Goal: Transaction & Acquisition: Purchase product/service

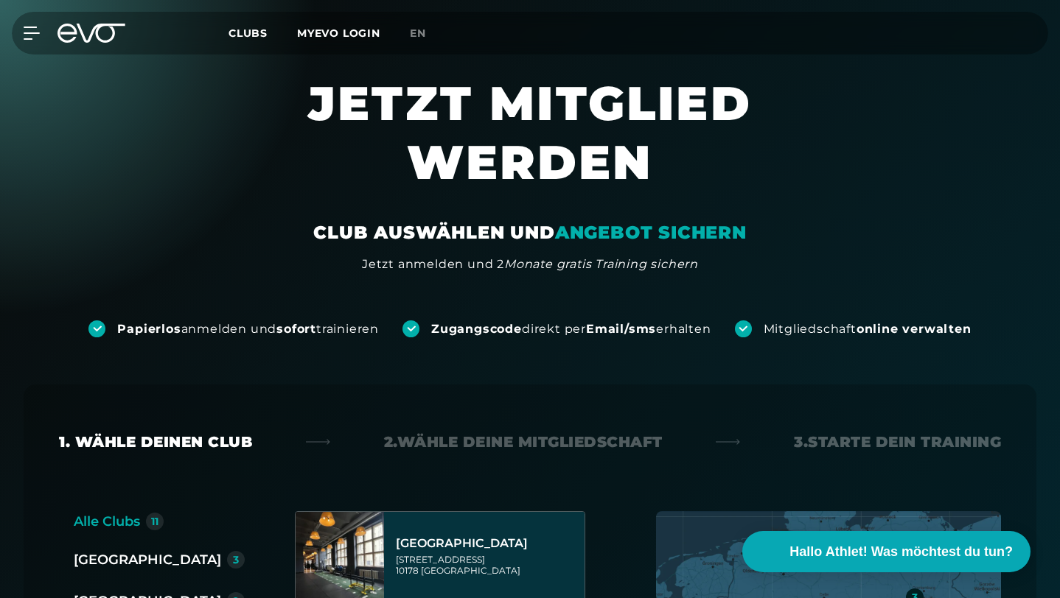
scroll to position [223, 0]
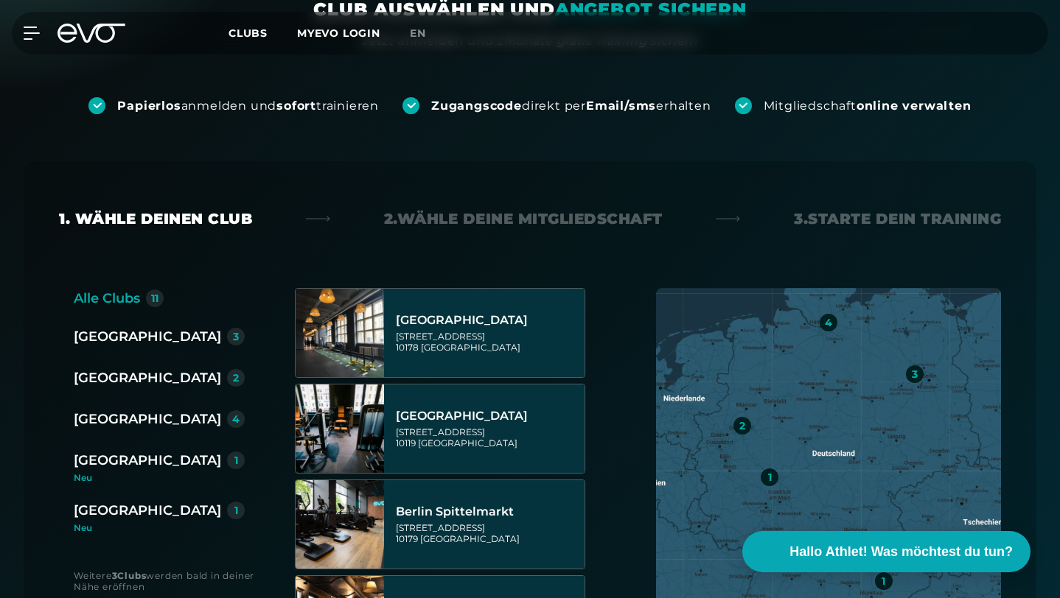
click at [115, 368] on div "[GEOGRAPHIC_DATA]" at bounding box center [147, 378] width 147 height 21
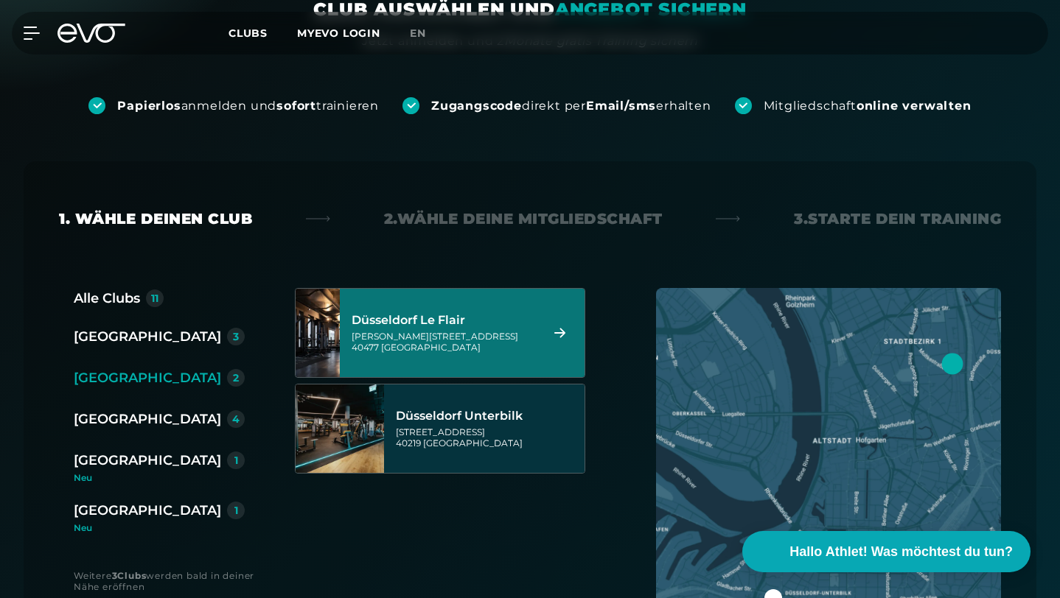
click at [394, 331] on div "Marc-Chagall-Straße 2 40477 Düsseldorf" at bounding box center [444, 342] width 184 height 22
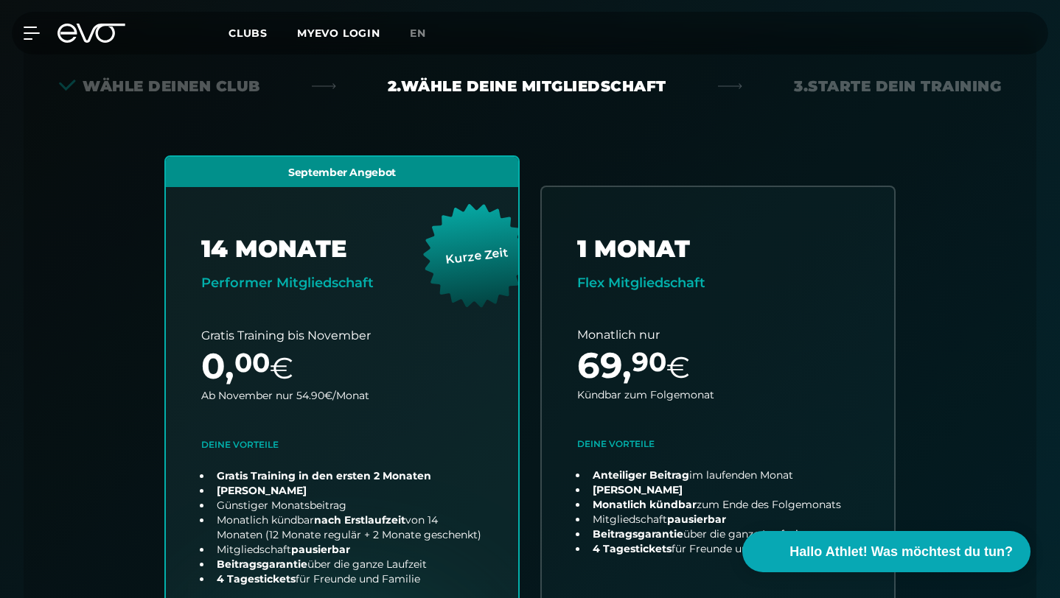
scroll to position [73, 0]
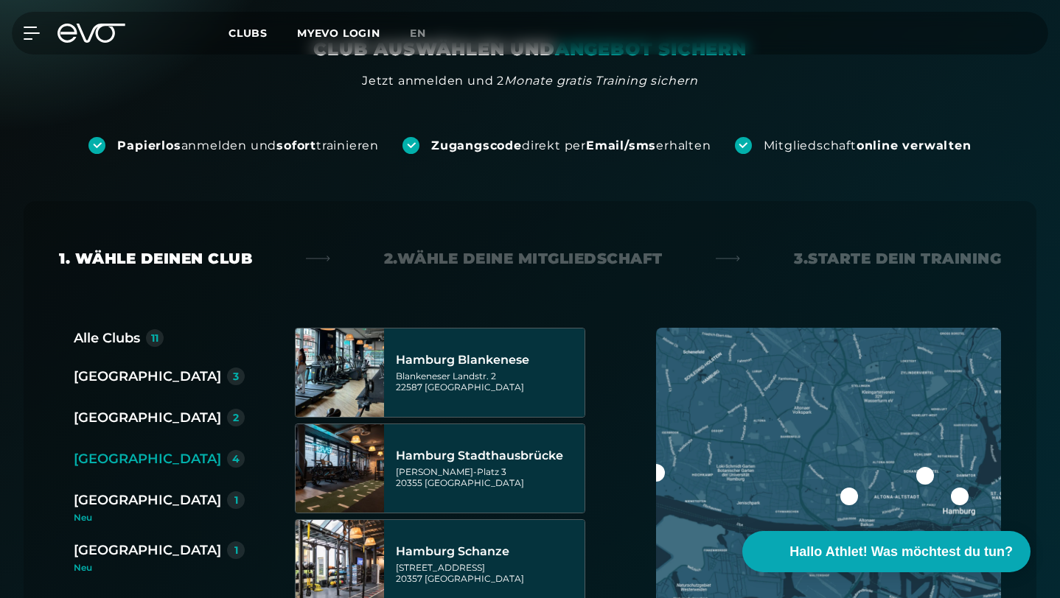
click at [125, 408] on div "[GEOGRAPHIC_DATA]" at bounding box center [147, 418] width 147 height 21
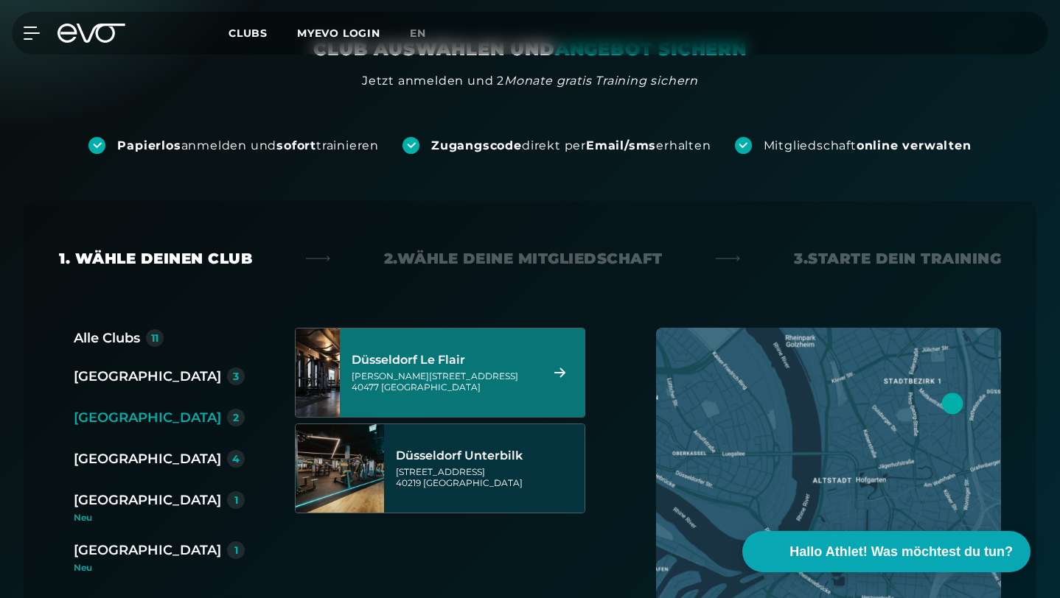
click at [429, 353] on div "Düsseldorf Le Flair" at bounding box center [444, 360] width 184 height 15
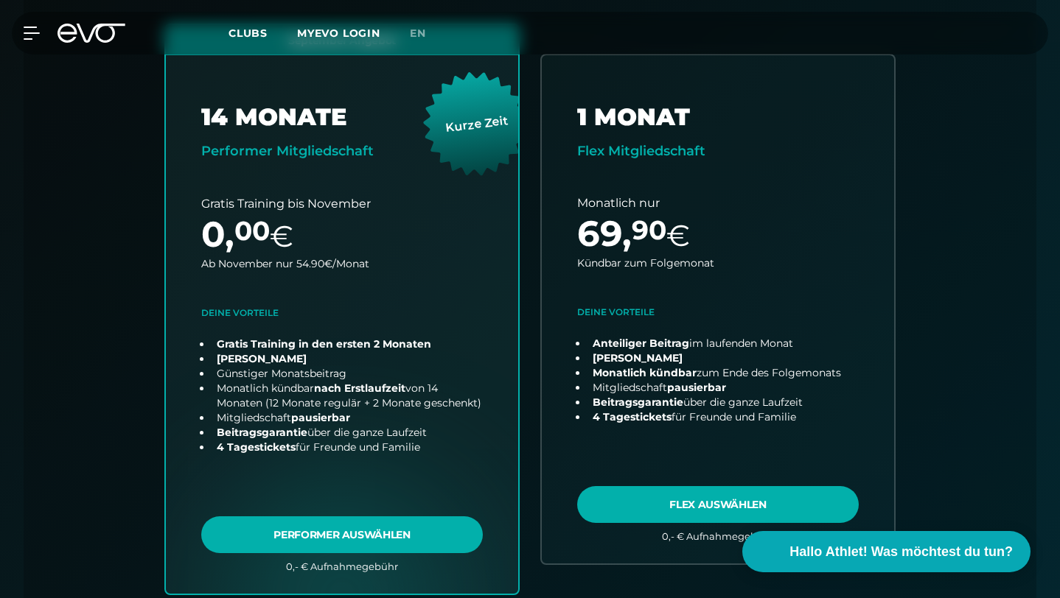
scroll to position [513, 0]
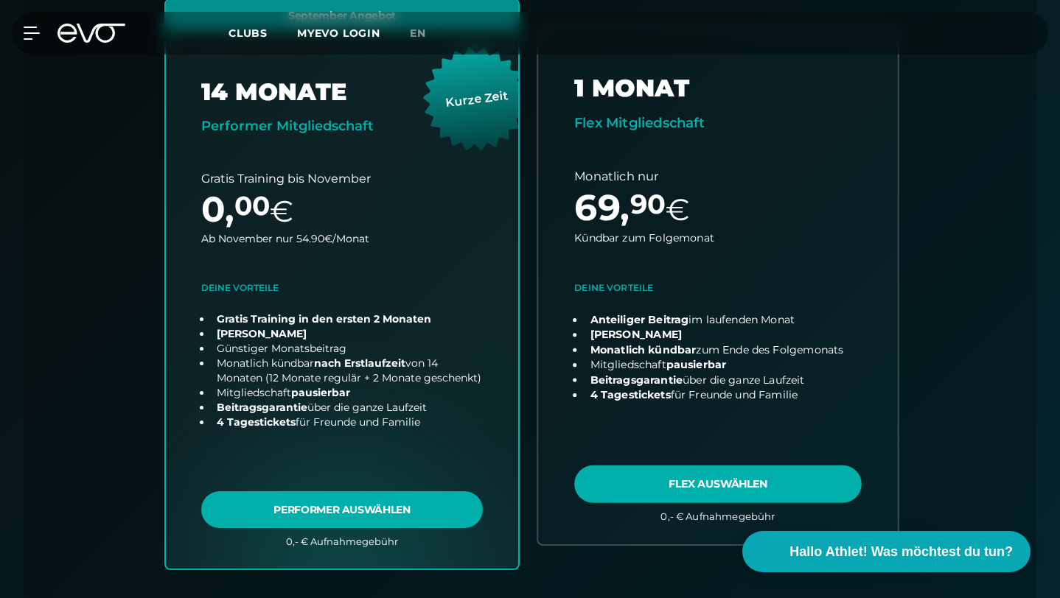
click at [619, 419] on link "choose plan" at bounding box center [718, 284] width 360 height 519
